Goal: Obtain resource: Obtain resource

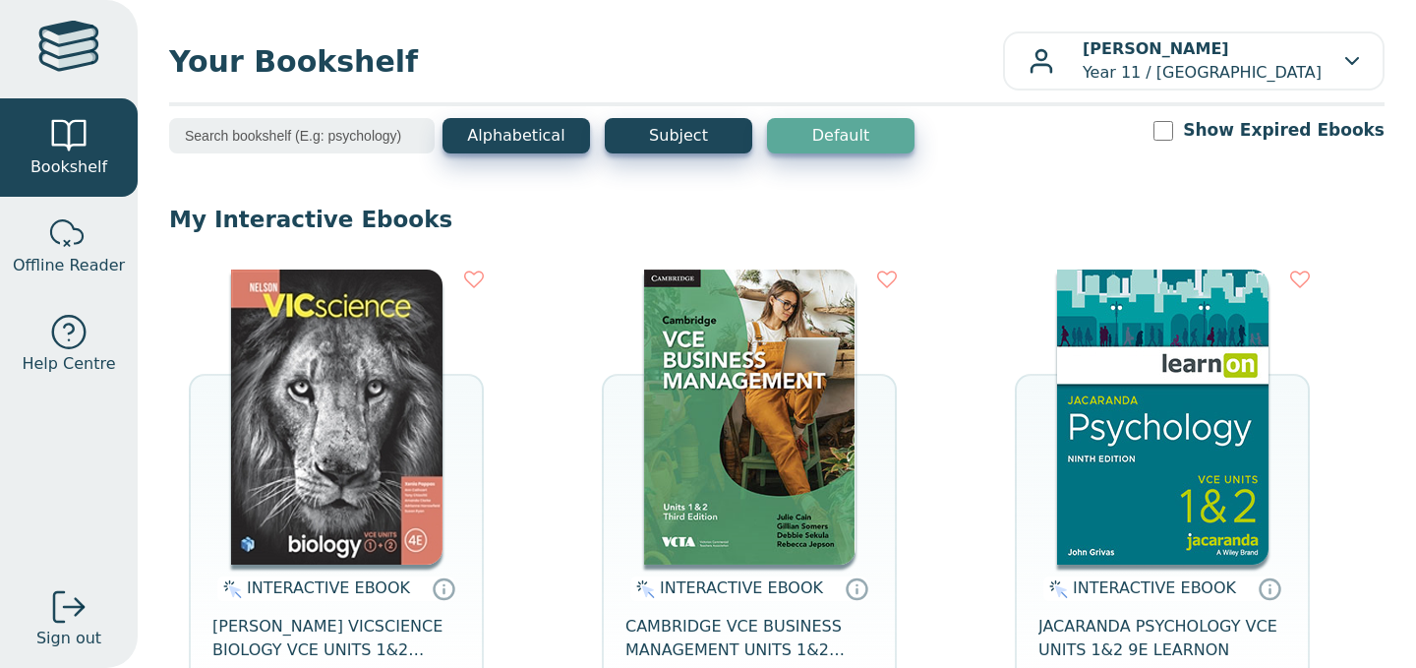
scroll to position [70, 0]
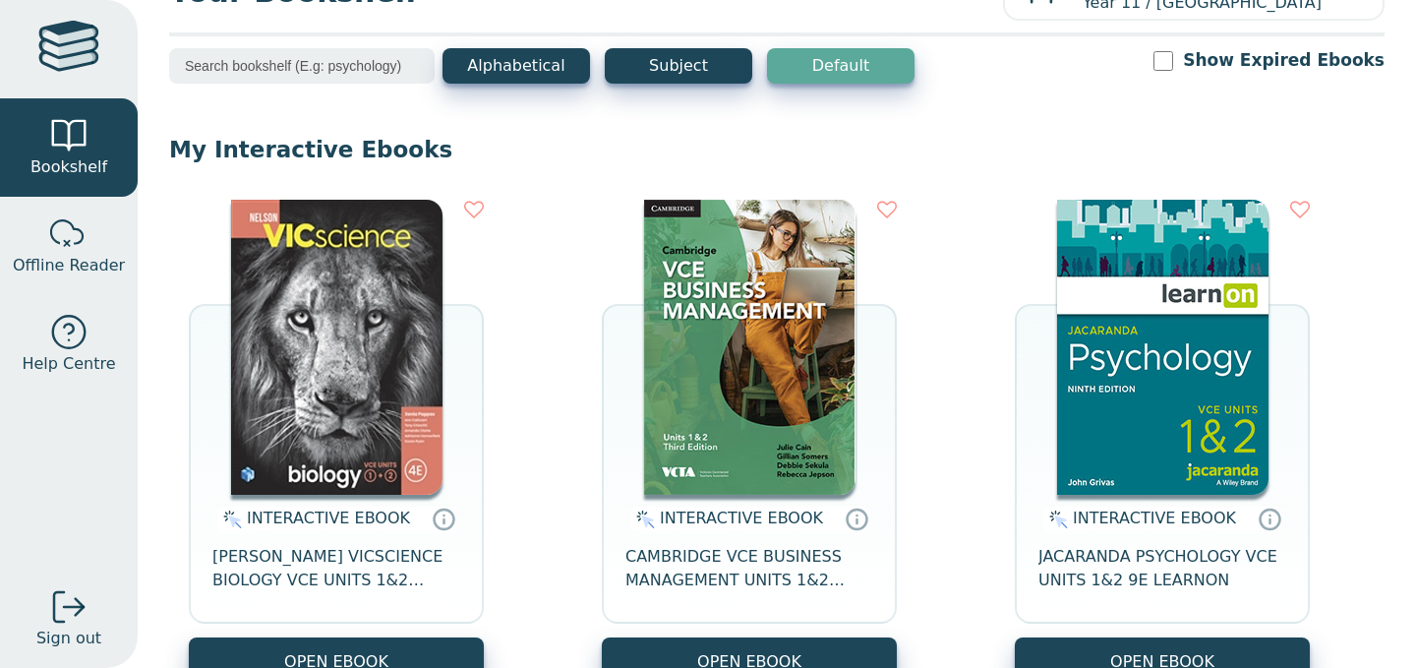
click at [1207, 59] on div "Show Expired Ebooks" at bounding box center [1269, 60] width 231 height 25
click at [1173, 53] on input "Show Expired Ebooks" at bounding box center [1164, 61] width 20 height 20
checkbox input "true"
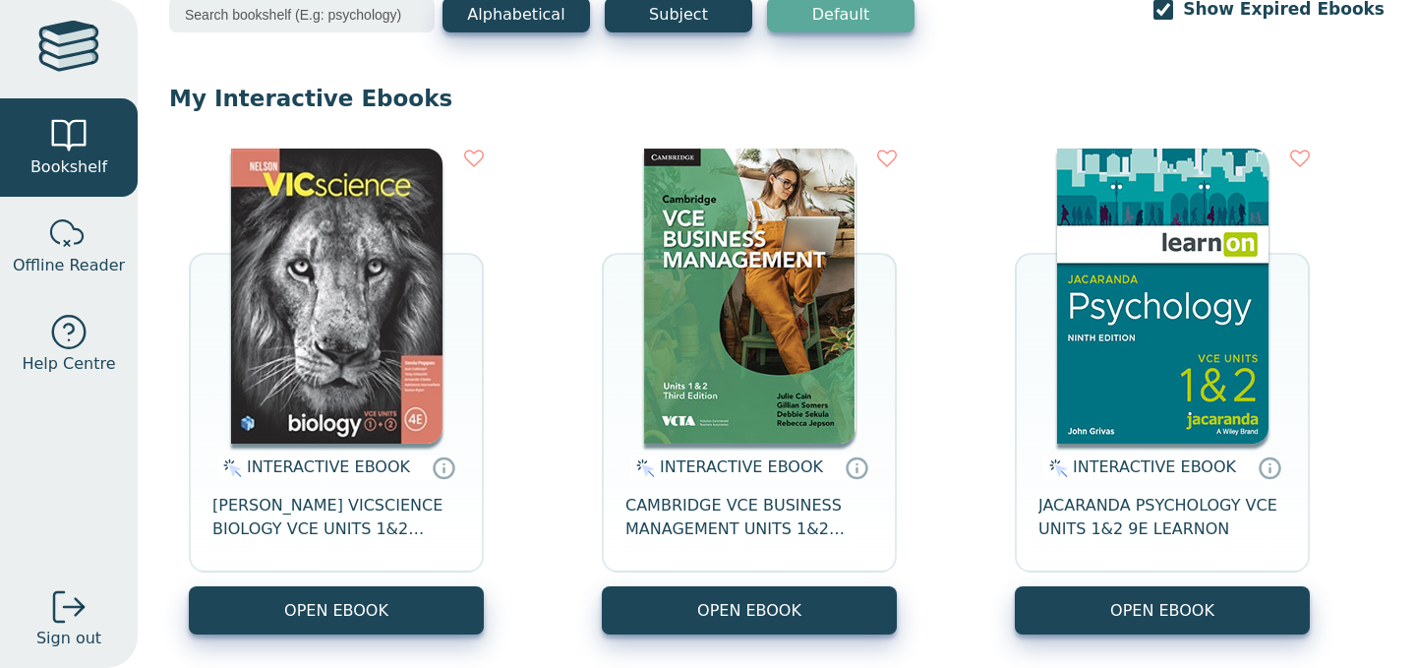
scroll to position [140, 0]
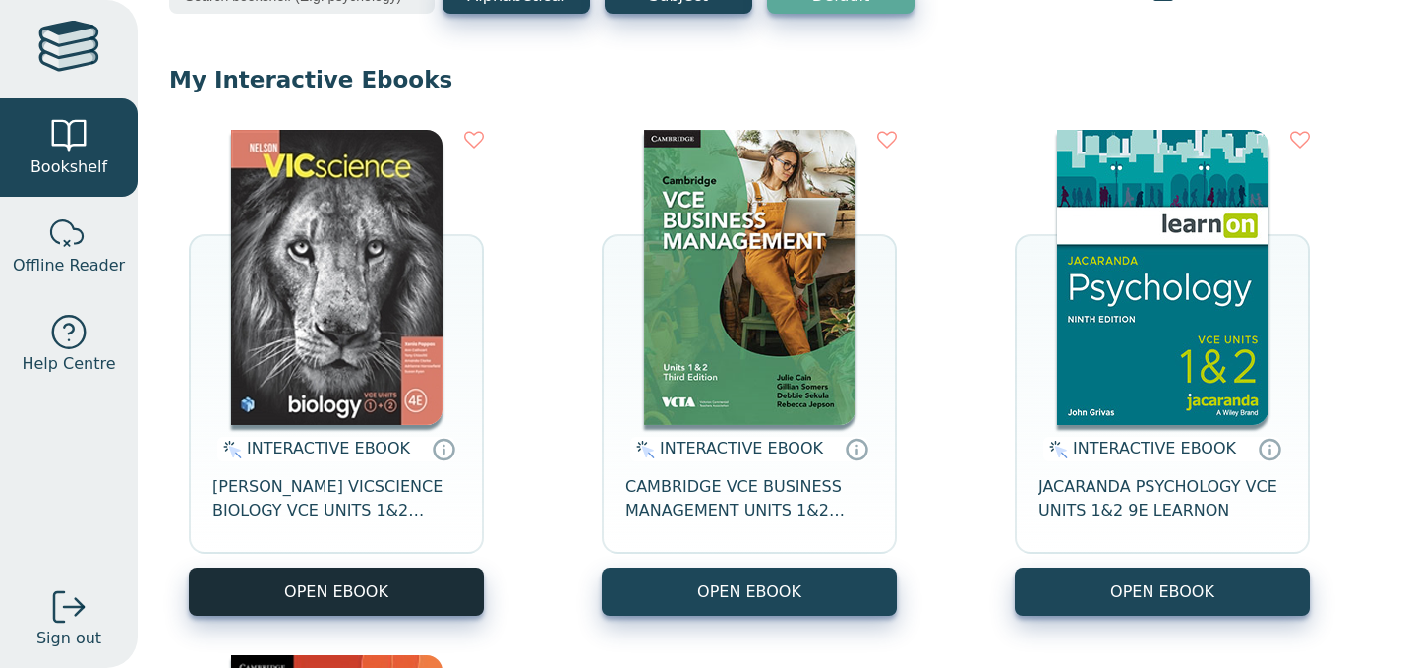
click at [424, 573] on button "OPEN EBOOK" at bounding box center [336, 591] width 295 height 48
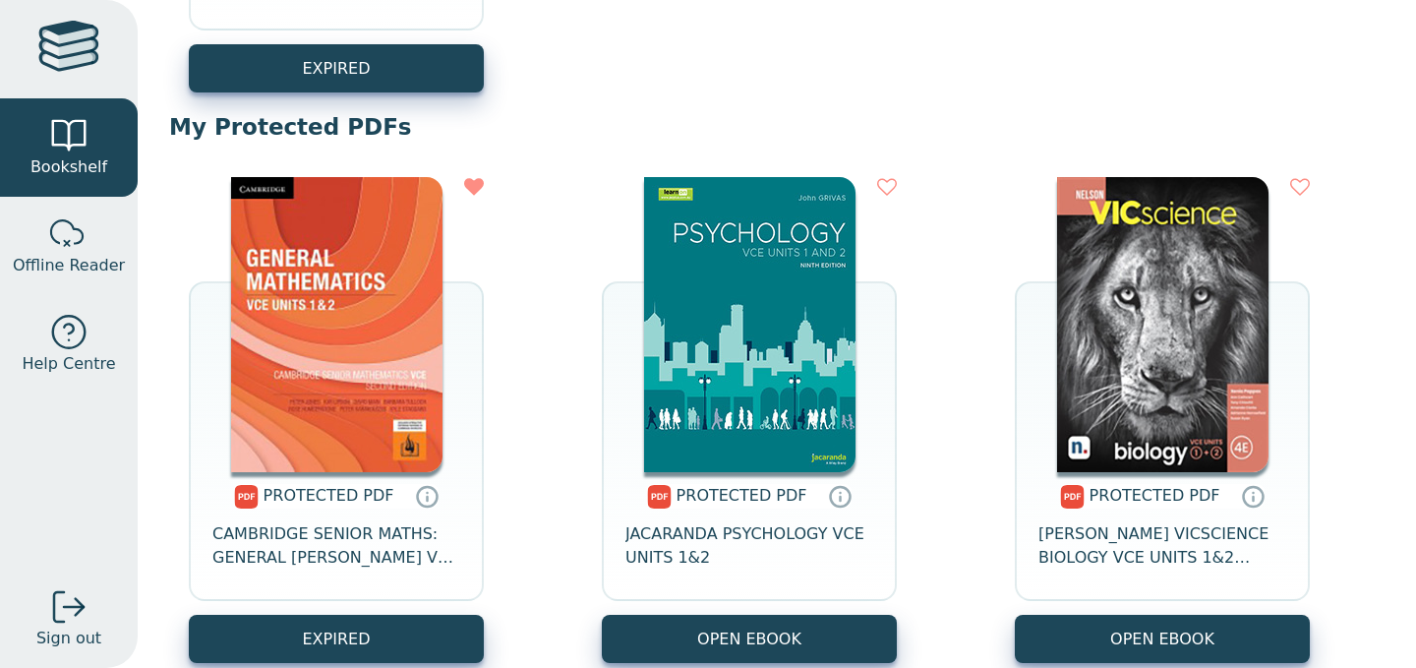
scroll to position [1237, 0]
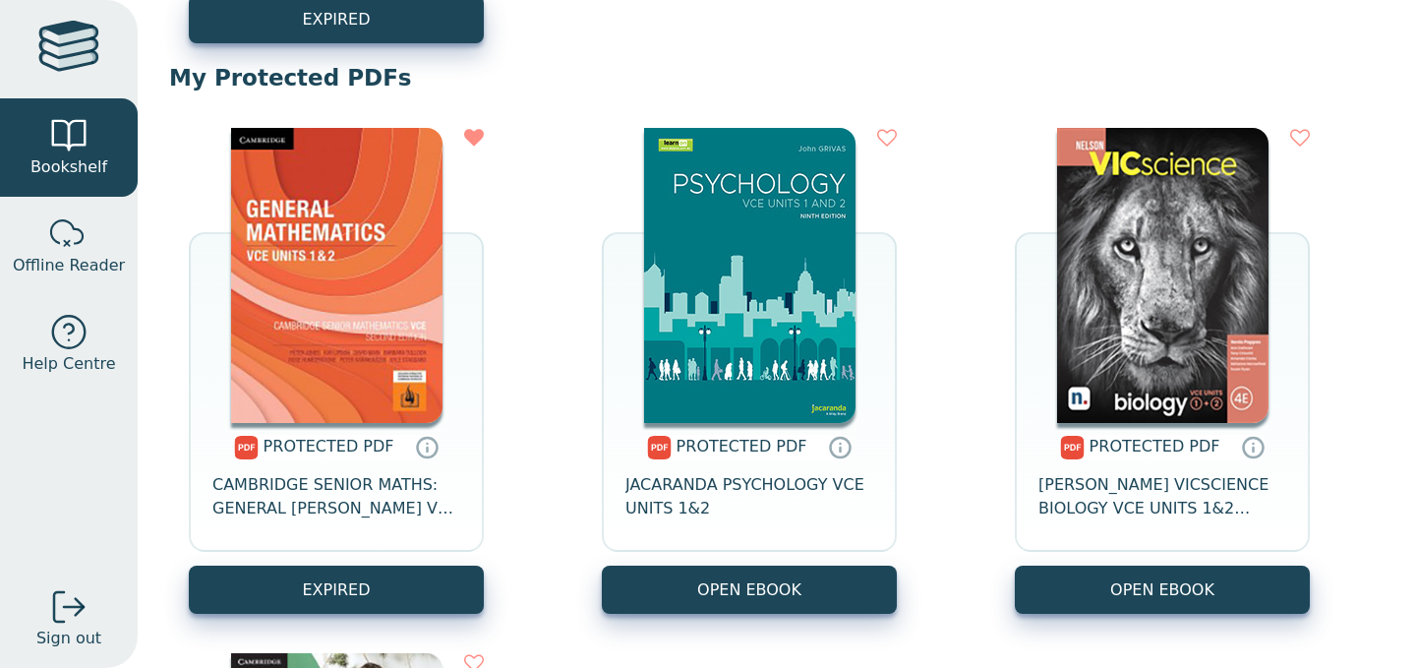
click at [1162, 619] on div "PROTECTED PDF CAMBRIDGE SENIOR MATHS: GENERAL MATHS VCE UNITS 1&2 EXPIRED" at bounding box center [777, 633] width 1216 height 1050
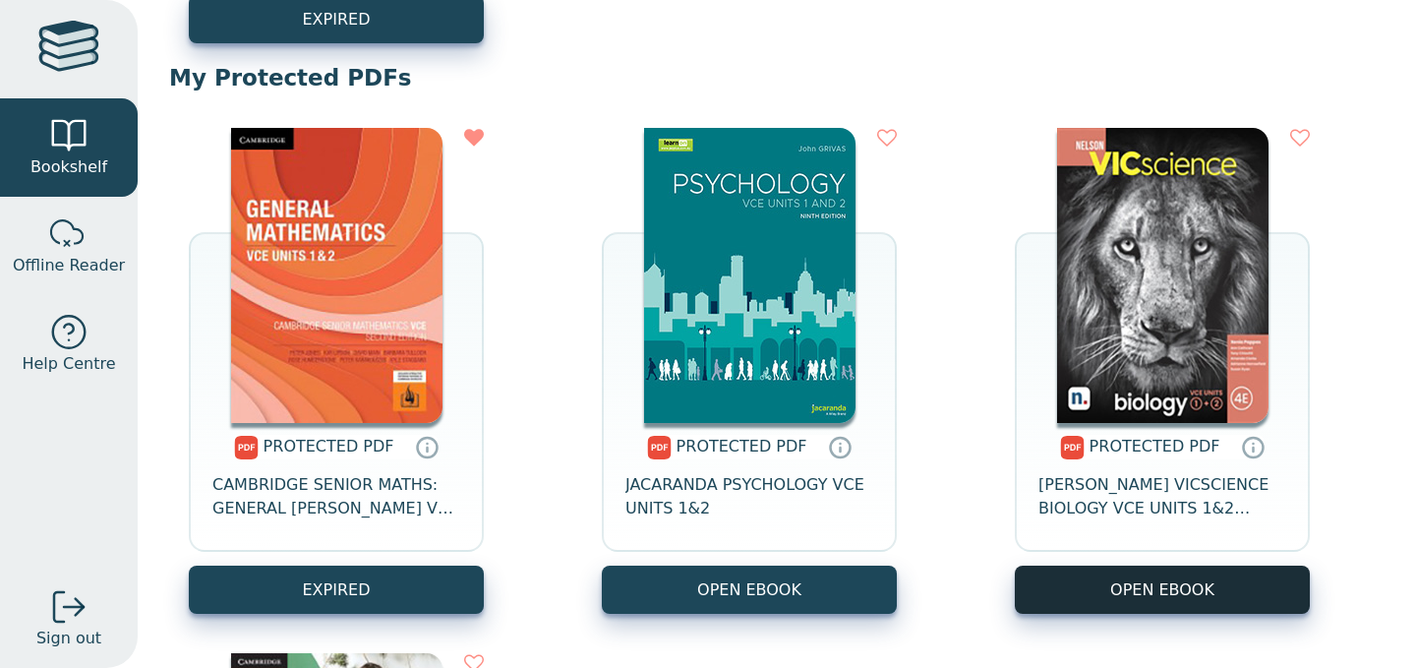
click at [1210, 587] on link "OPEN EBOOK" at bounding box center [1162, 589] width 295 height 48
